Goal: Task Accomplishment & Management: Complete application form

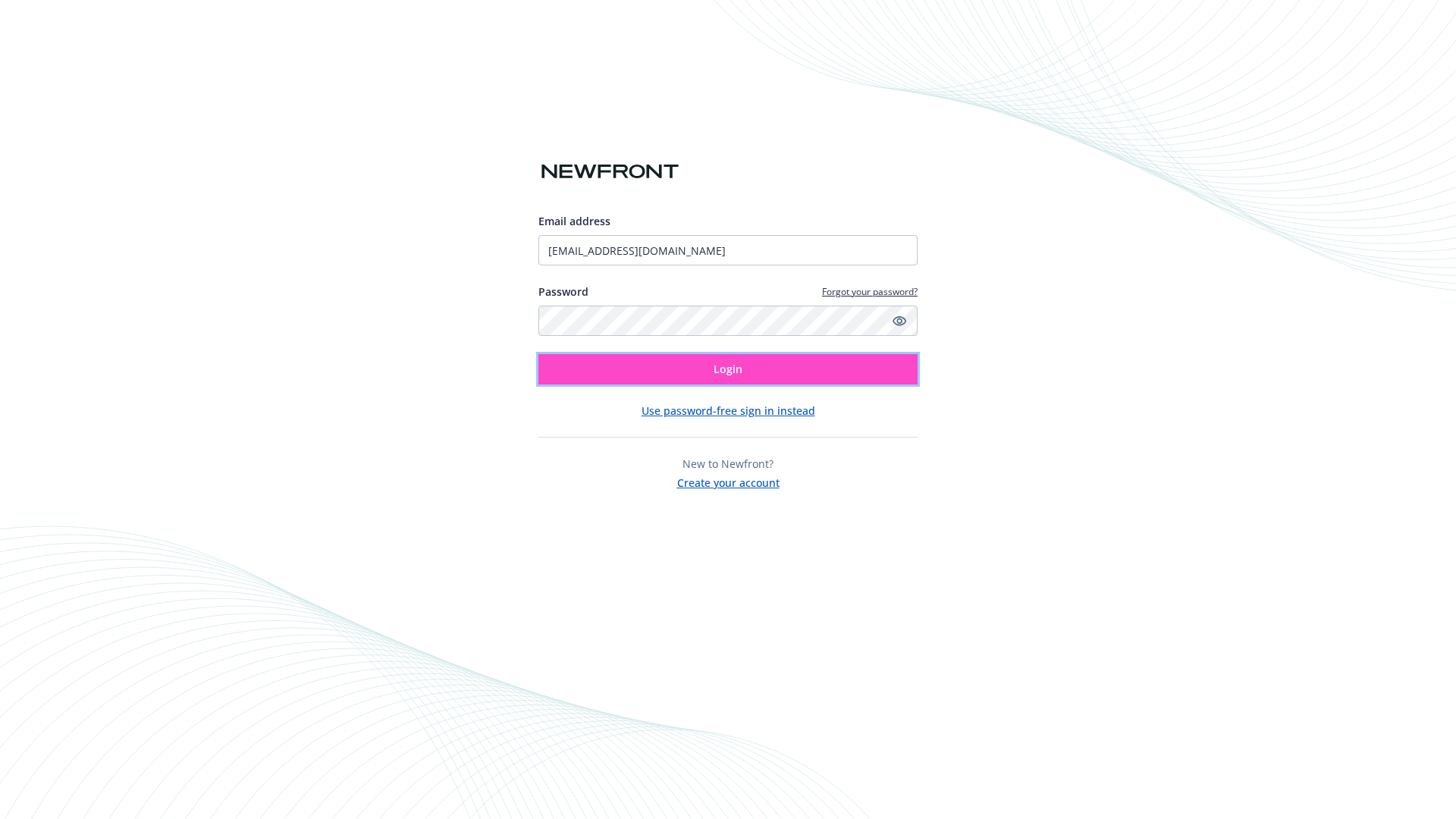
click at [728, 369] on span "Login" at bounding box center [728, 369] width 29 height 15
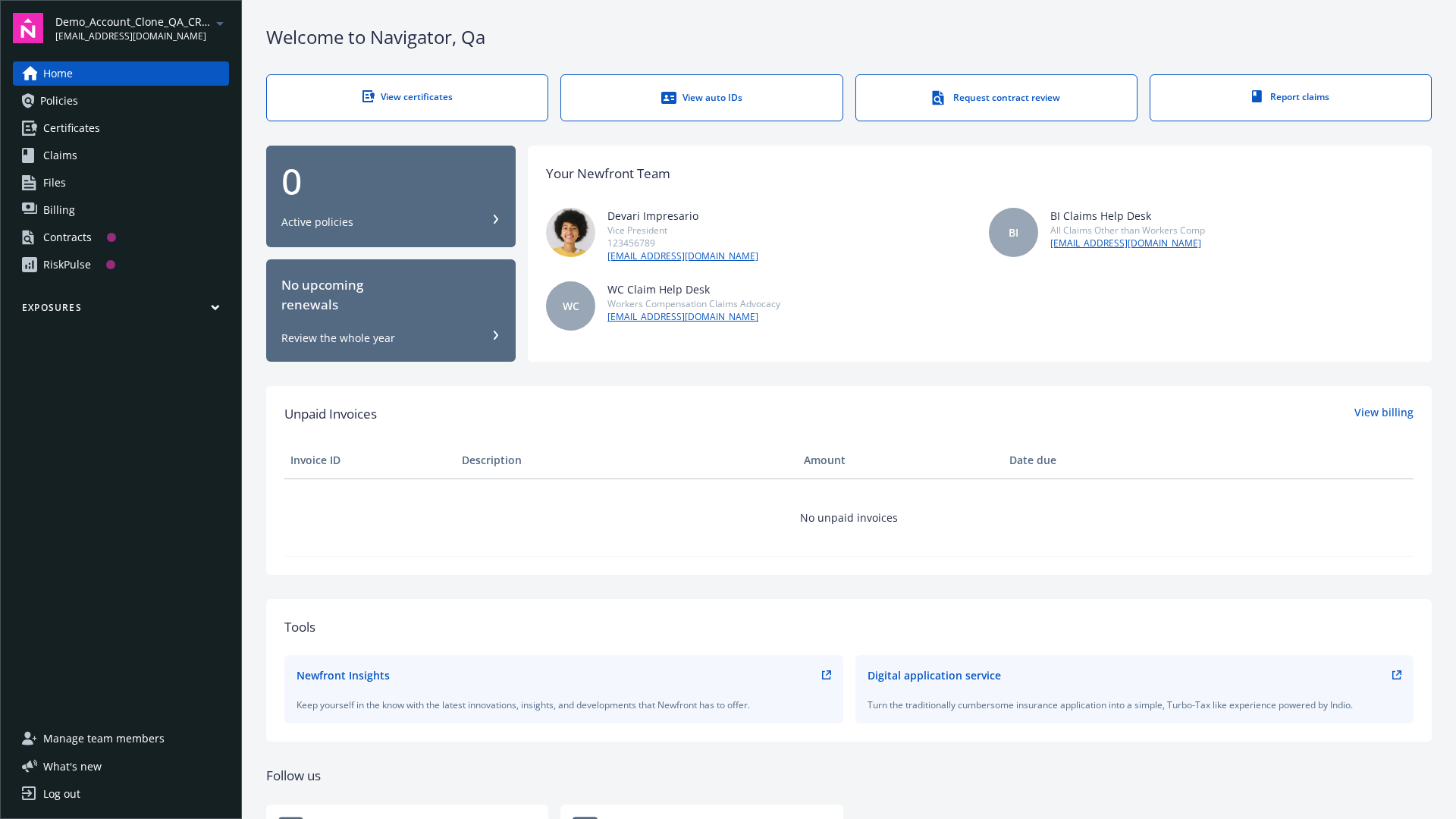
click at [142, 28] on span "Demo_Account_Clone_QA_CR_Tests_Prospect" at bounding box center [133, 22] width 156 height 16
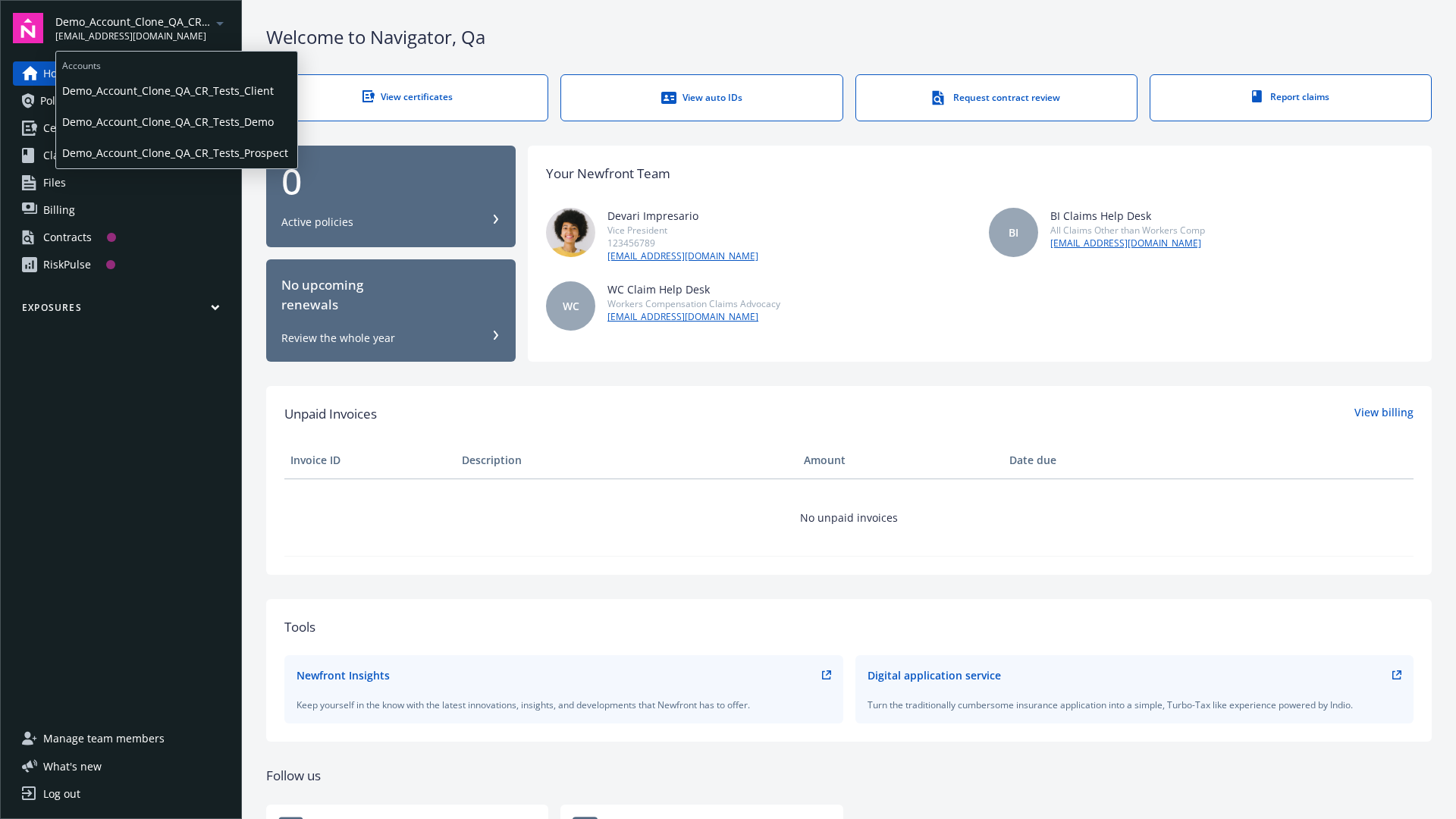
click at [175, 90] on span "Demo_Account_Clone_QA_CR_Tests_Client" at bounding box center [177, 90] width 229 height 31
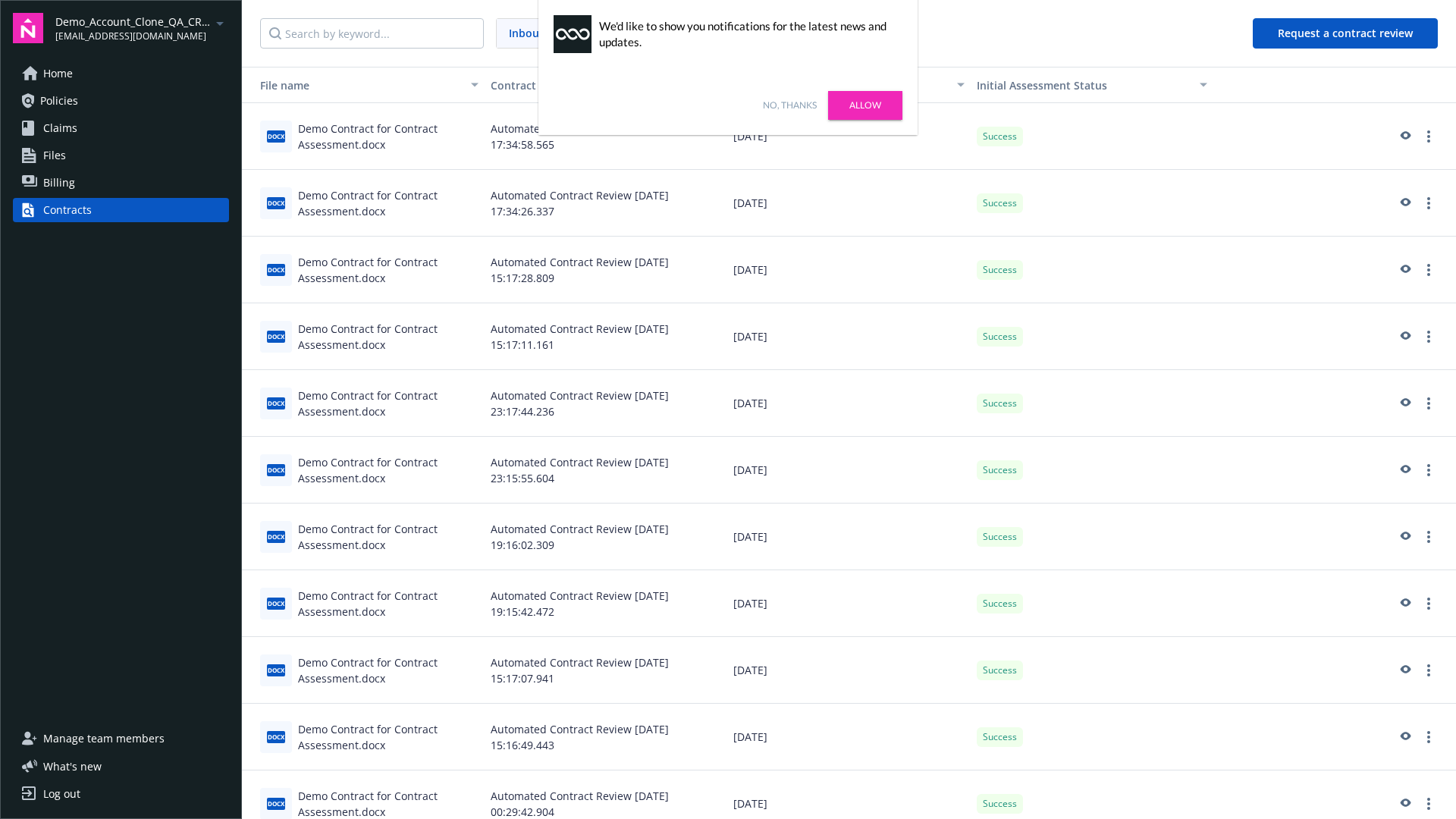
click at [790, 106] on link "No, thanks" at bounding box center [790, 105] width 54 height 14
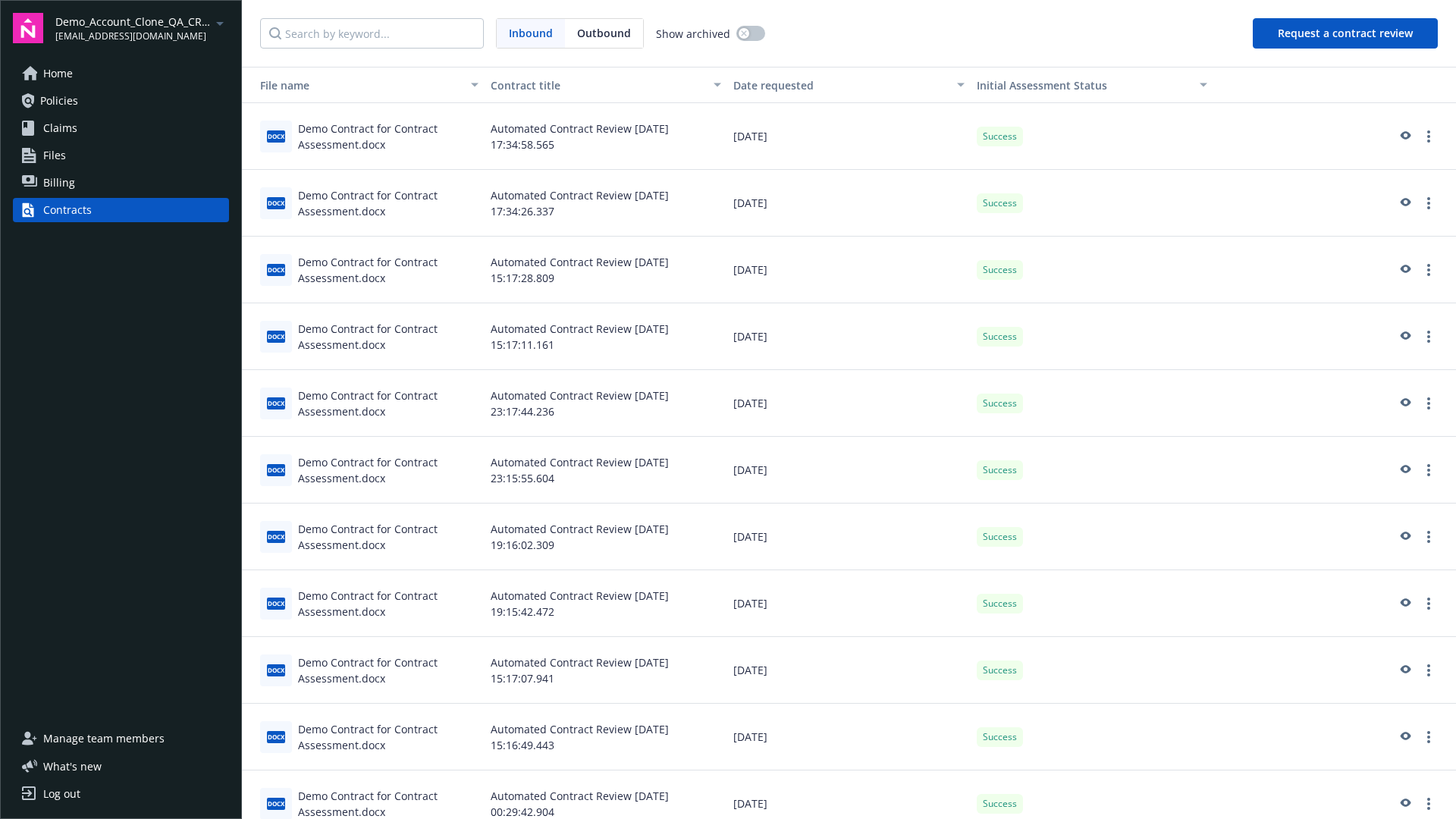
click at [1346, 33] on button "Request a contract review" at bounding box center [1345, 32] width 185 height 30
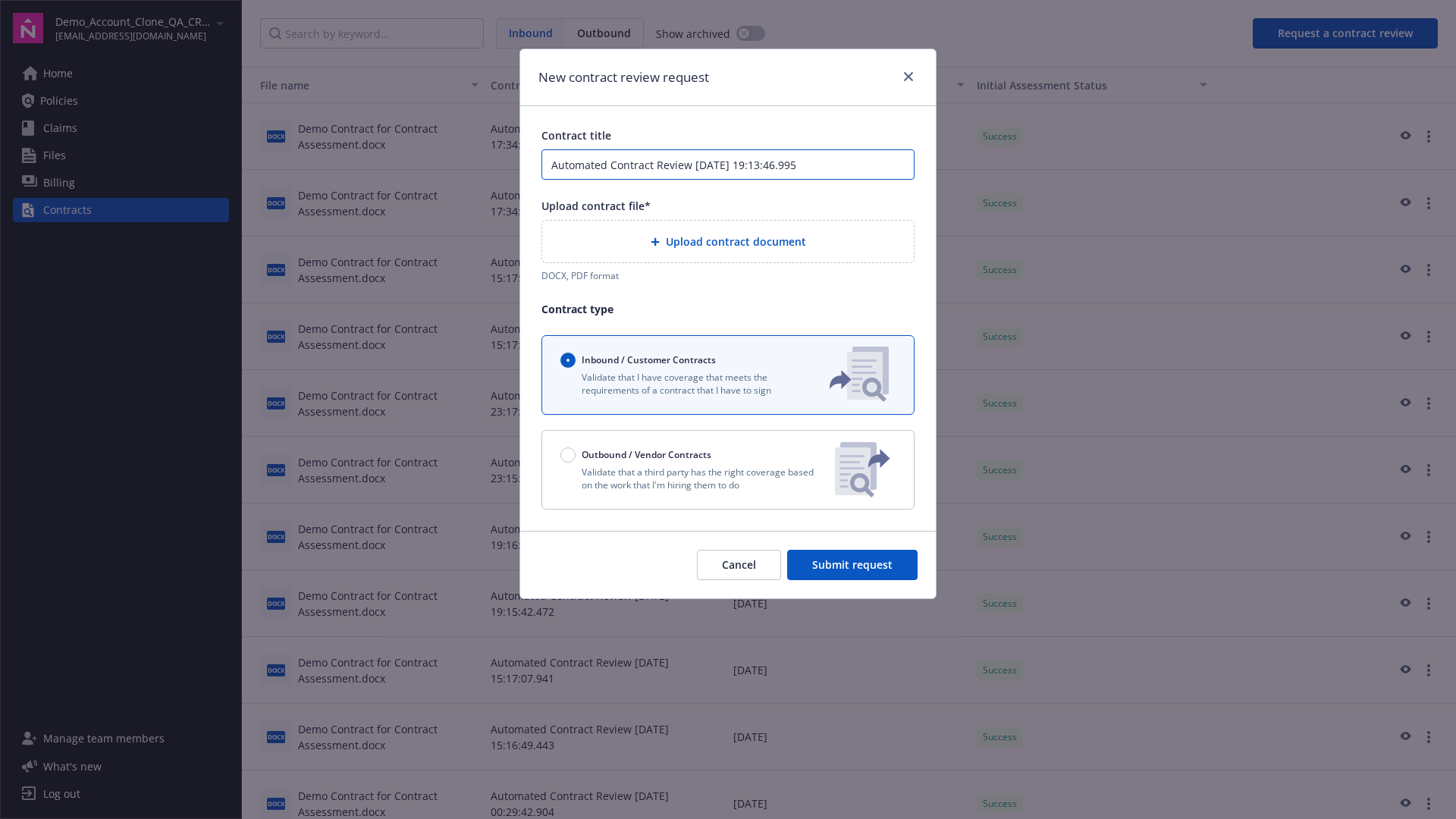
type input "Automated Contract Review 08-14-2025 19:13:46.995"
click at [728, 469] on p "Validate that a third party has the right coverage based on the work that I'm h…" at bounding box center [691, 479] width 262 height 26
radio input "false"
radio input "true"
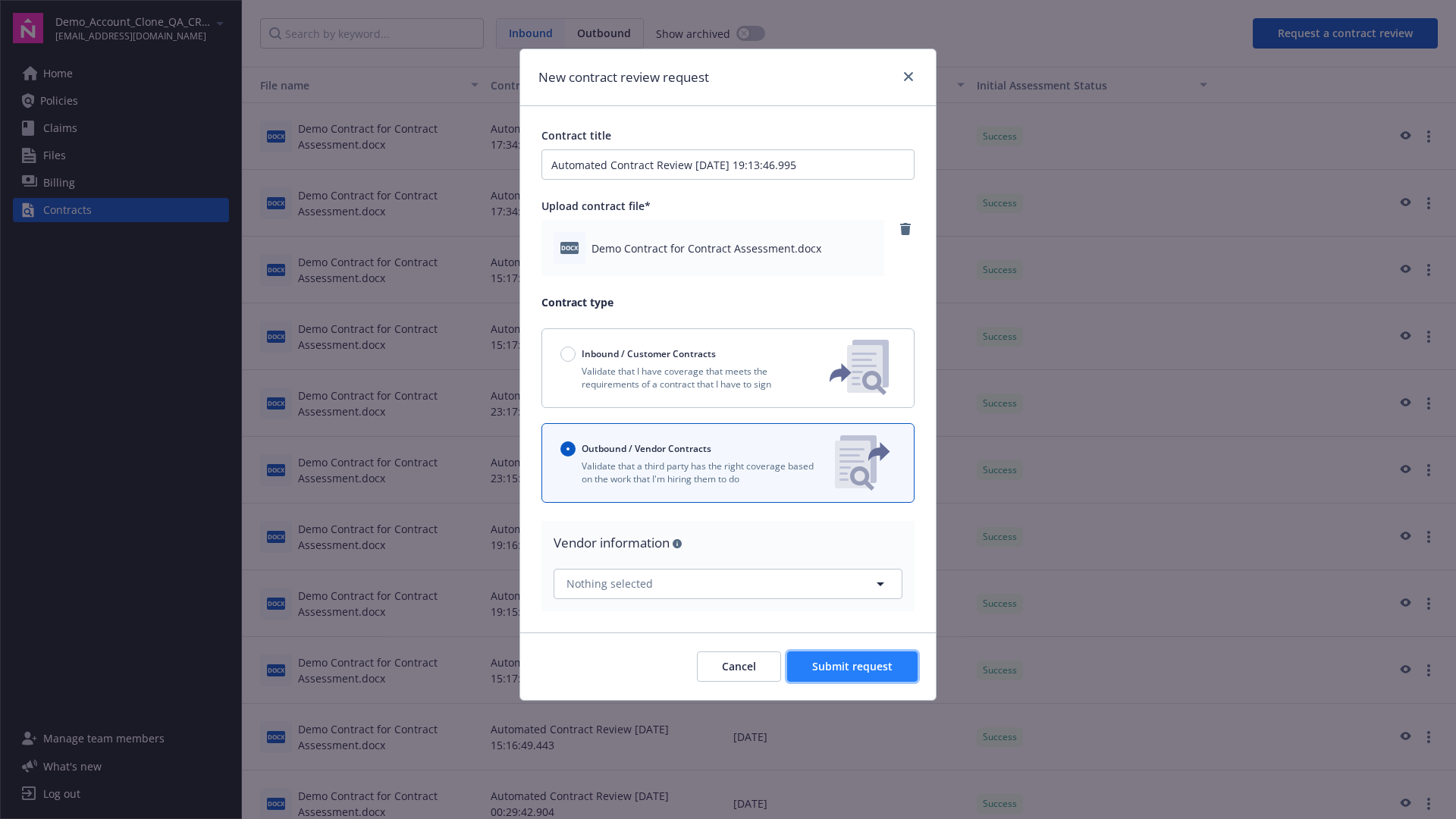
click at [853, 666] on span "Submit request" at bounding box center [852, 666] width 80 height 15
